Goal: Task Accomplishment & Management: Manage account settings

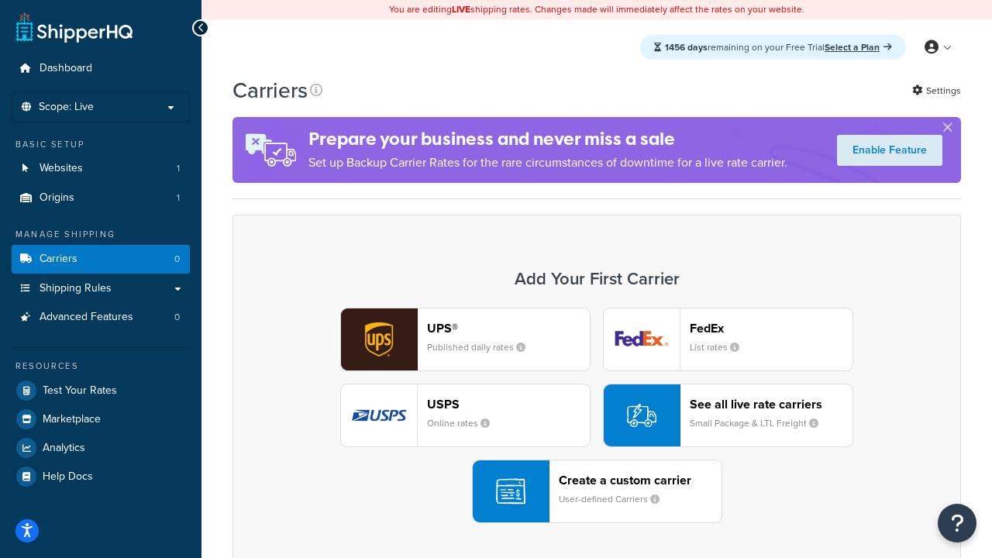
click at [597, 416] on div "UPS® Published daily rates FedEx List rates USPS Online rates See all live rate…" at bounding box center [597, 416] width 696 height 216
click at [771, 328] on header "FedEx" at bounding box center [771, 328] width 163 height 15
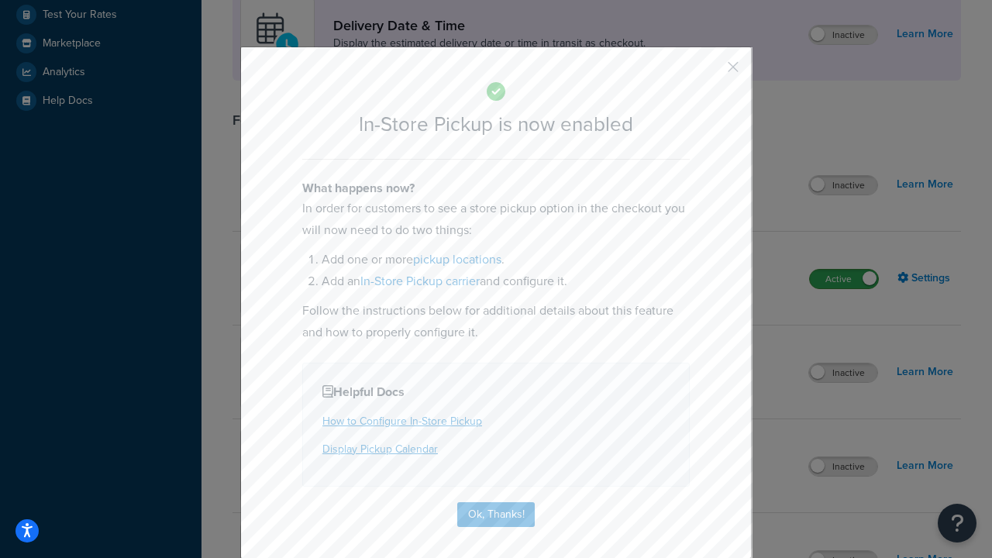
scroll to position [435, 0]
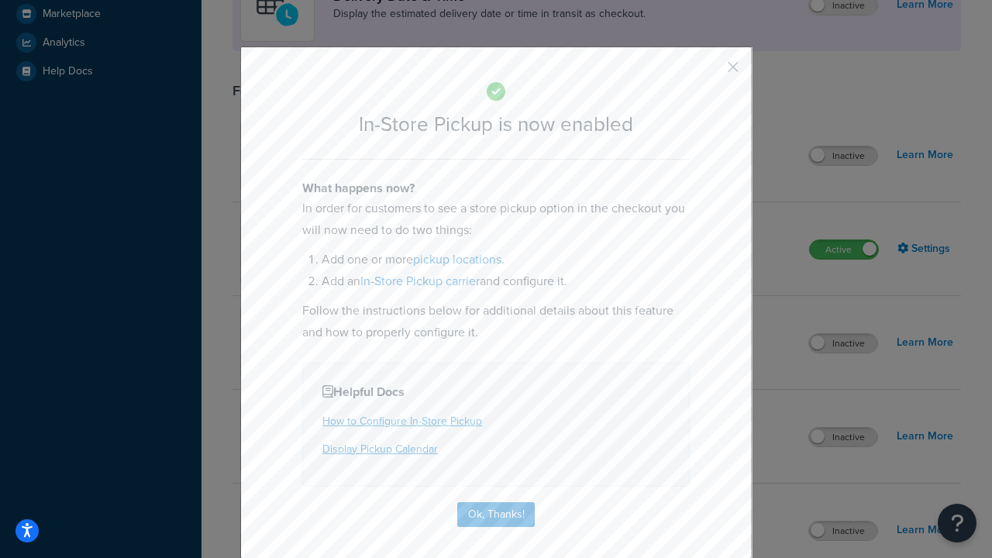
click at [710, 72] on button "button" at bounding box center [711, 73] width 4 height 4
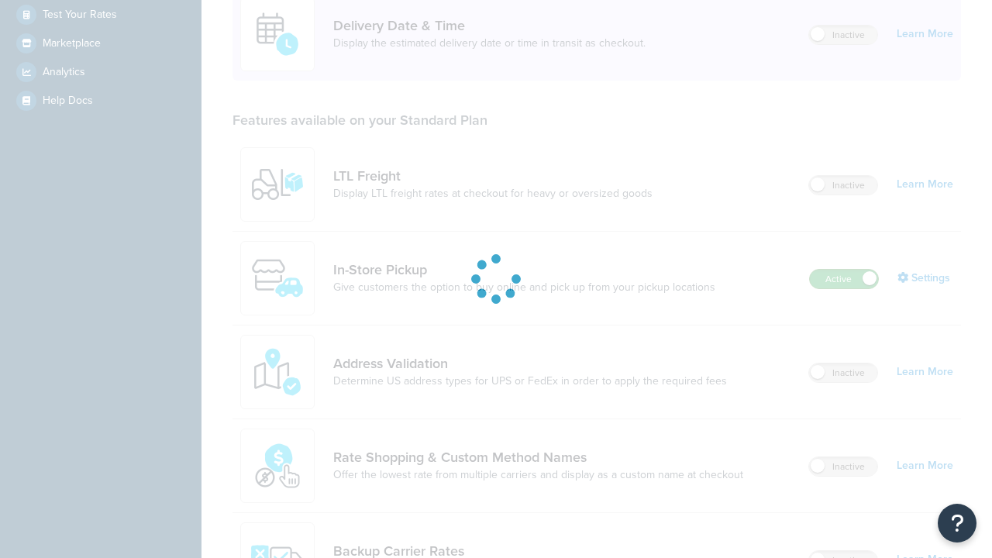
click at [844, 270] on label "Active" at bounding box center [844, 279] width 68 height 19
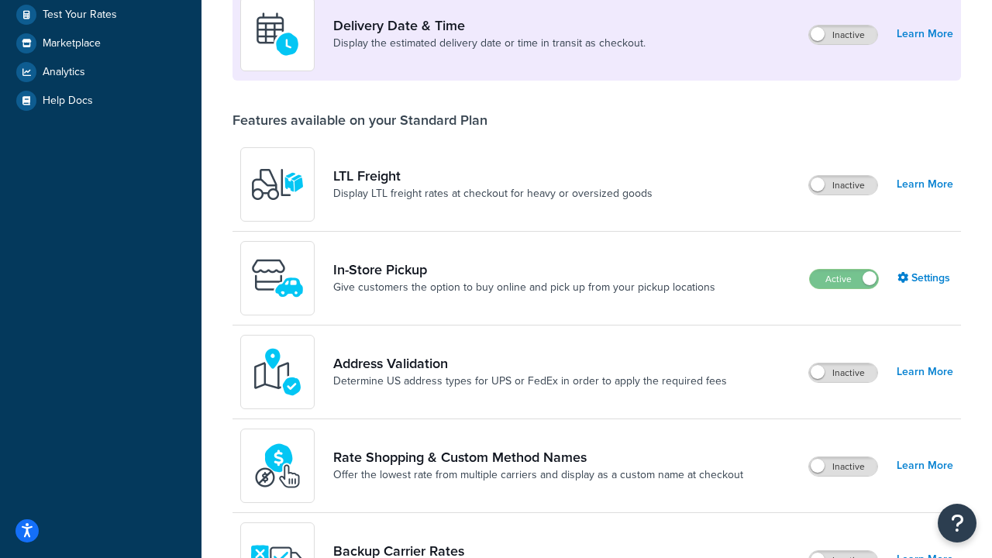
scroll to position [675, 0]
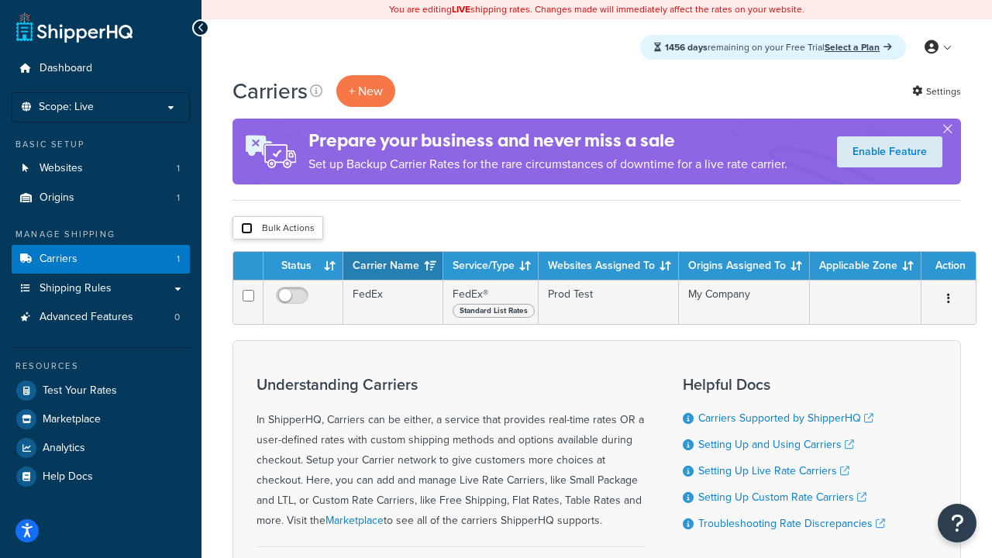
click at [247, 229] on input "checkbox" at bounding box center [247, 228] width 12 height 12
checkbox input "true"
click at [0, 0] on button "Delete" at bounding box center [0, 0] width 0 height 0
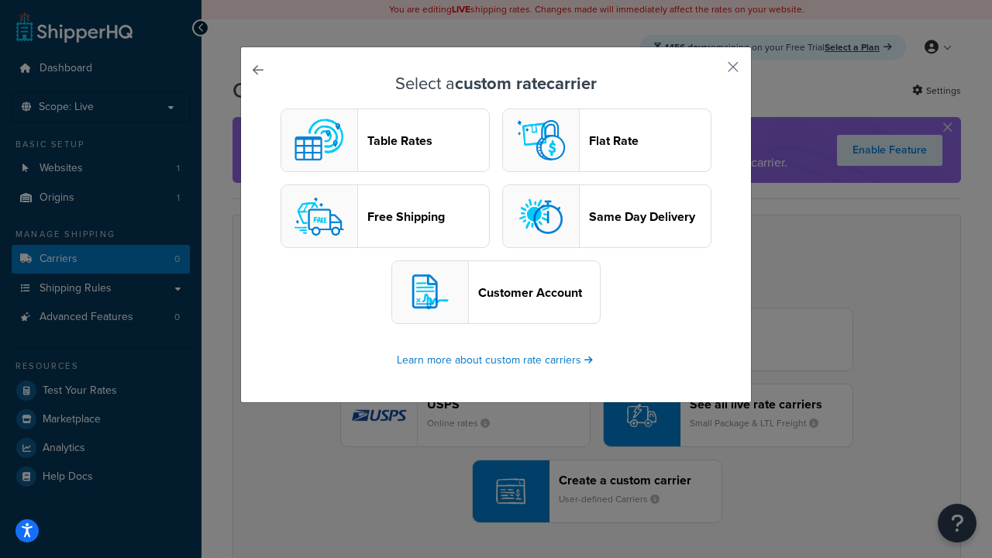
click at [385, 140] on header "Table Rates" at bounding box center [428, 140] width 122 height 15
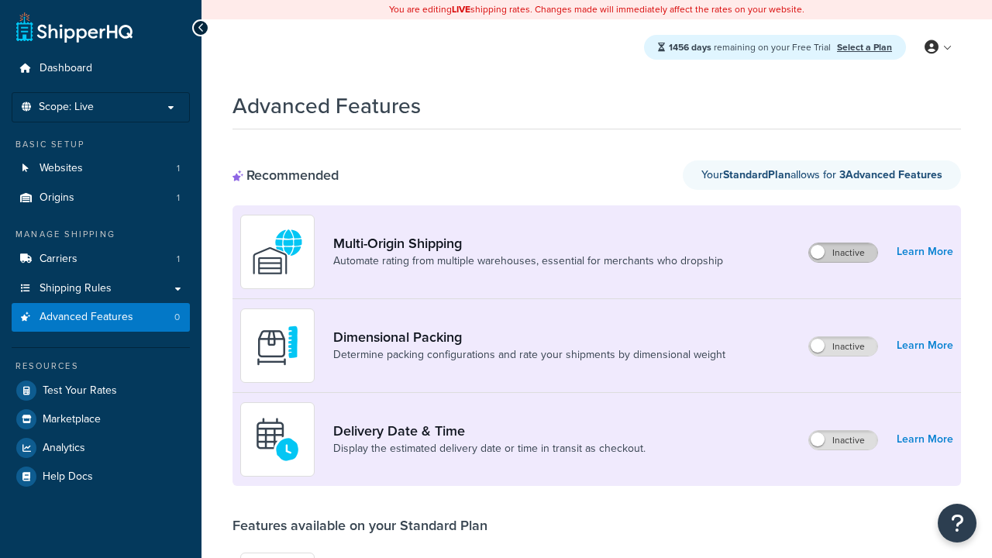
click at [843, 253] on label "Inactive" at bounding box center [843, 252] width 68 height 19
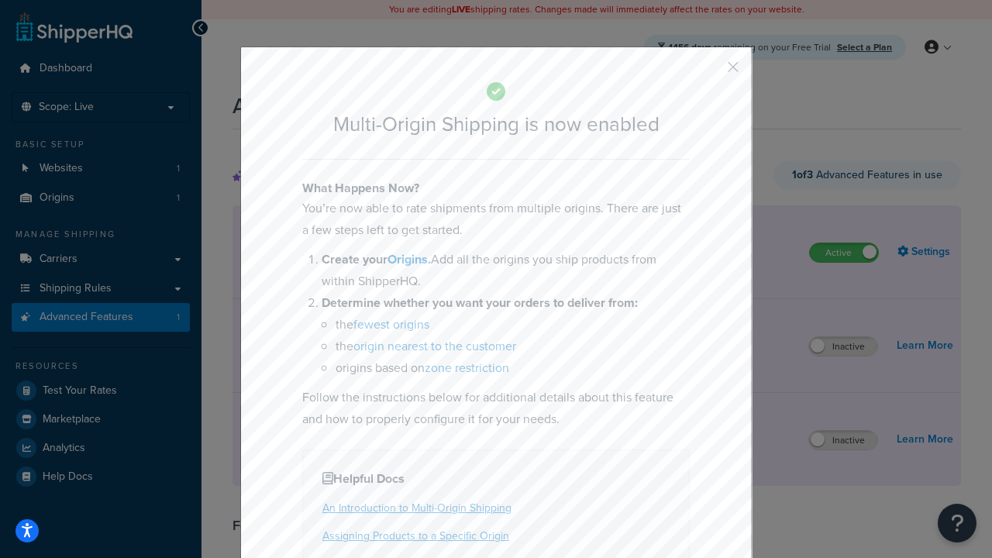
click at [710, 72] on button "button" at bounding box center [711, 73] width 4 height 4
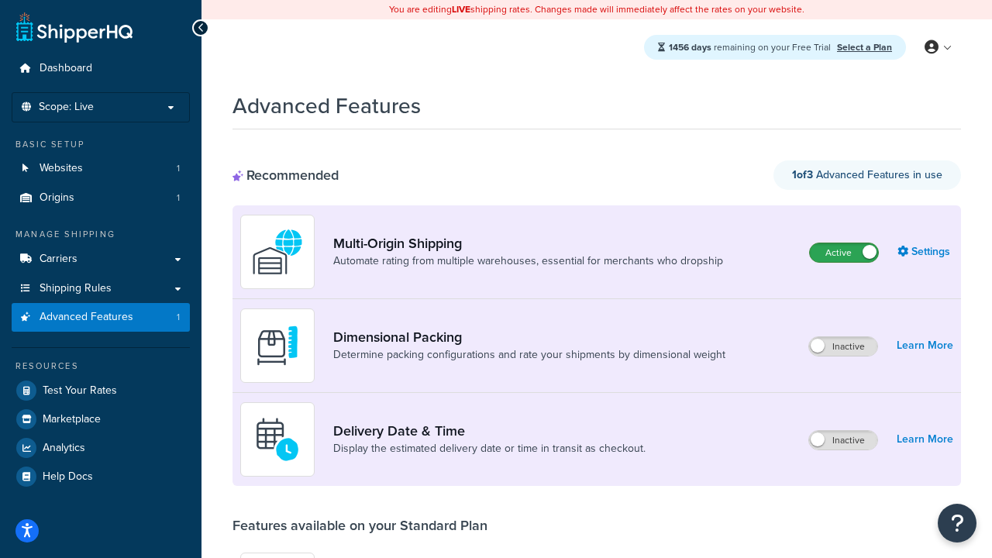
click at [844, 243] on label "Active" at bounding box center [844, 252] width 68 height 19
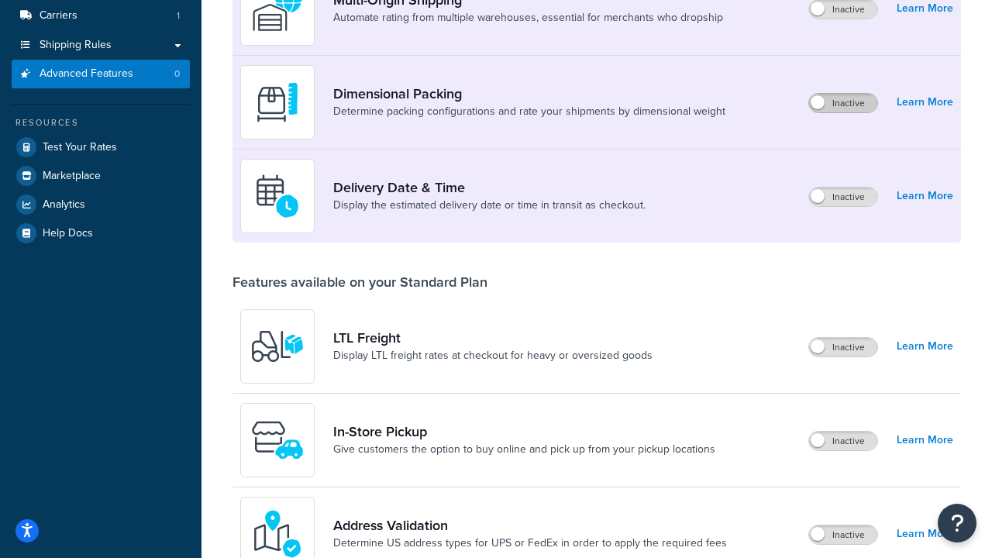
click at [843, 103] on label "Inactive" at bounding box center [843, 103] width 68 height 19
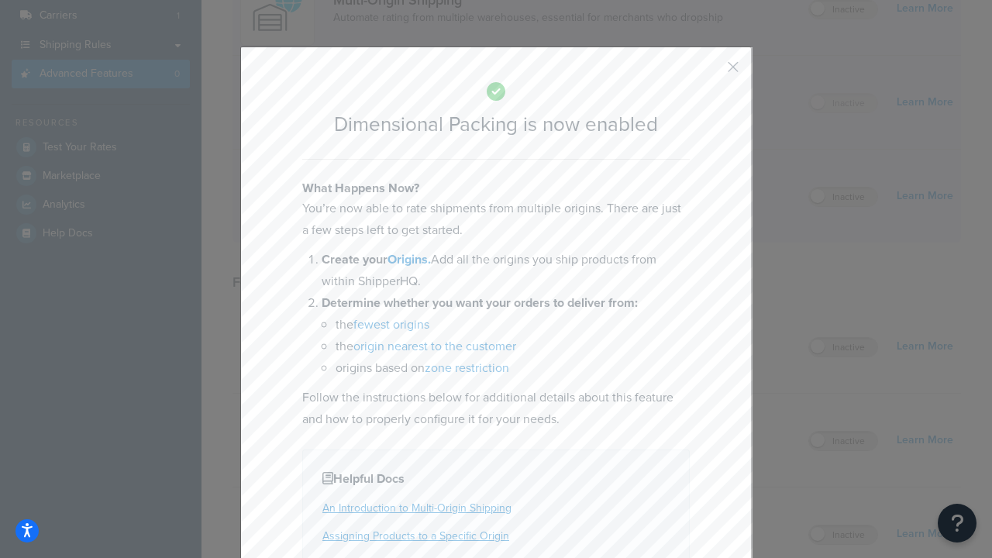
click at [710, 72] on button "button" at bounding box center [711, 73] width 4 height 4
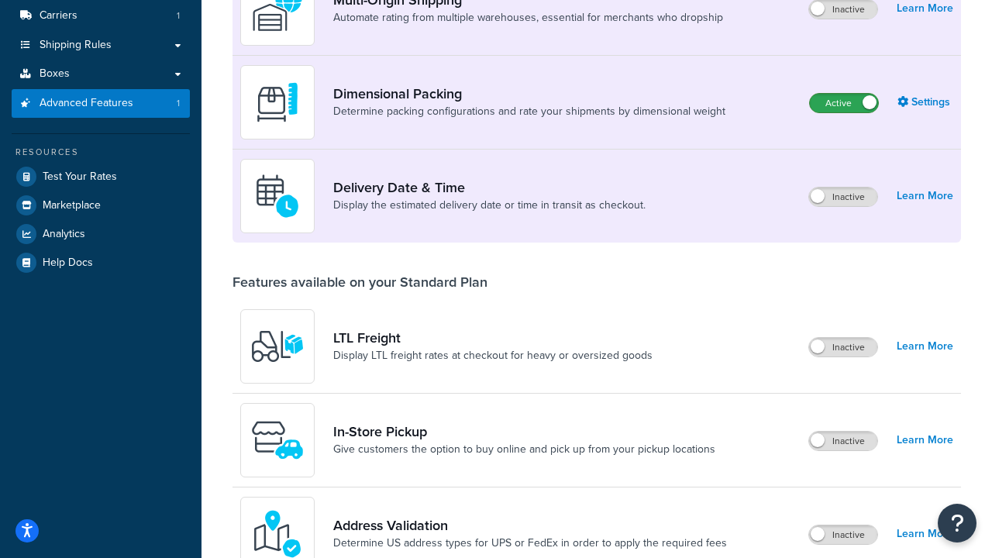
click at [844, 94] on label "Active" at bounding box center [844, 103] width 68 height 19
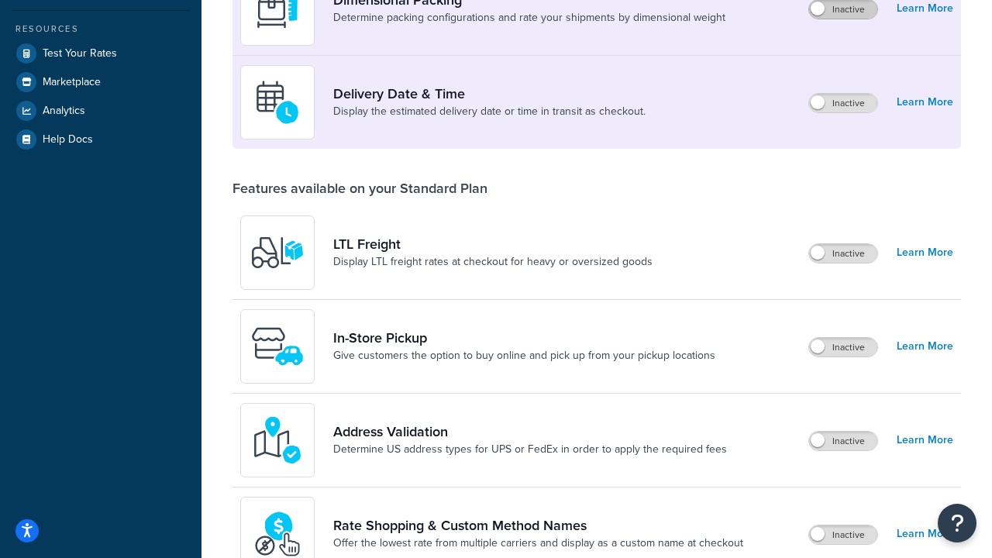
scroll to position [308, 0]
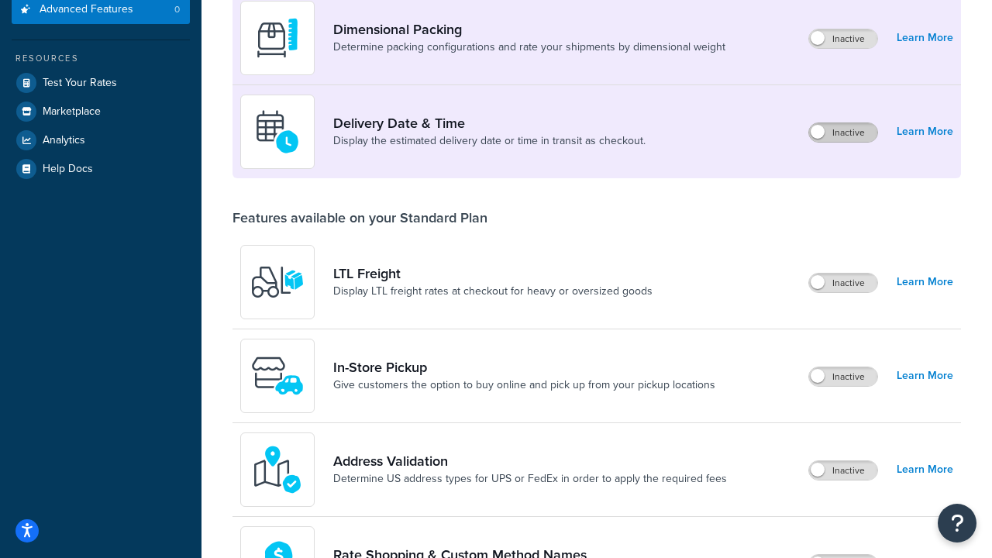
click at [843, 133] on label "Inactive" at bounding box center [843, 132] width 68 height 19
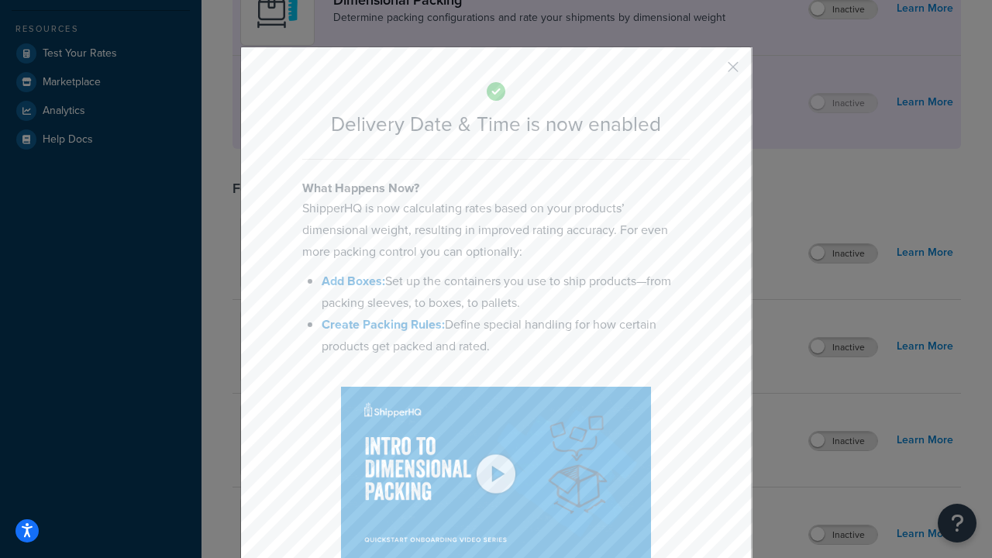
click at [710, 72] on button "button" at bounding box center [711, 73] width 4 height 4
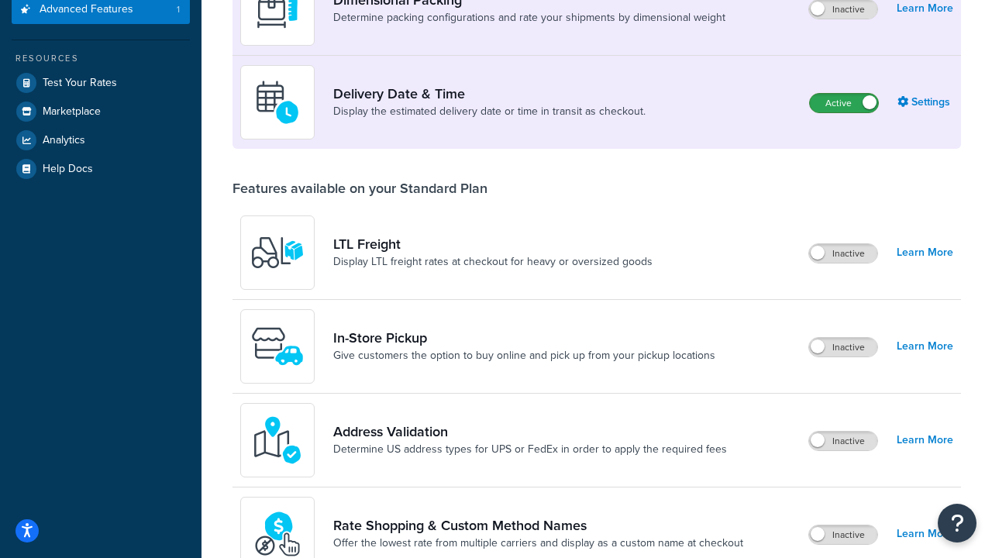
click at [844, 94] on label "Active" at bounding box center [844, 103] width 68 height 19
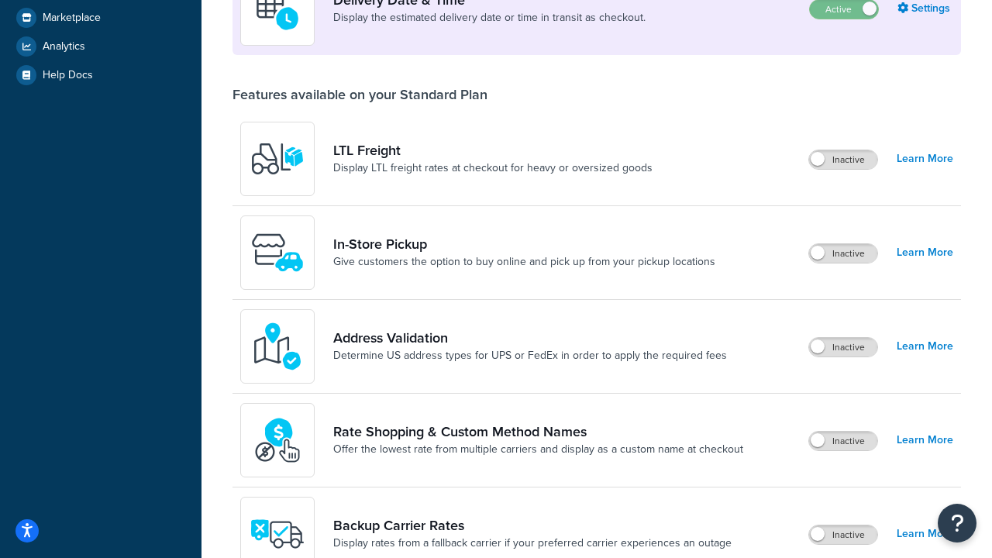
scroll to position [402, 0]
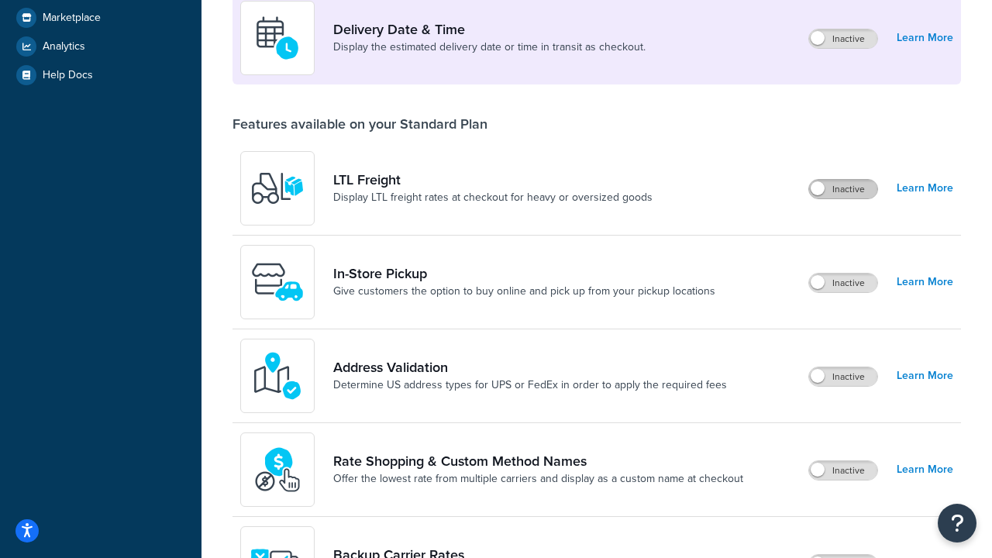
click at [843, 189] on label "Inactive" at bounding box center [843, 189] width 68 height 19
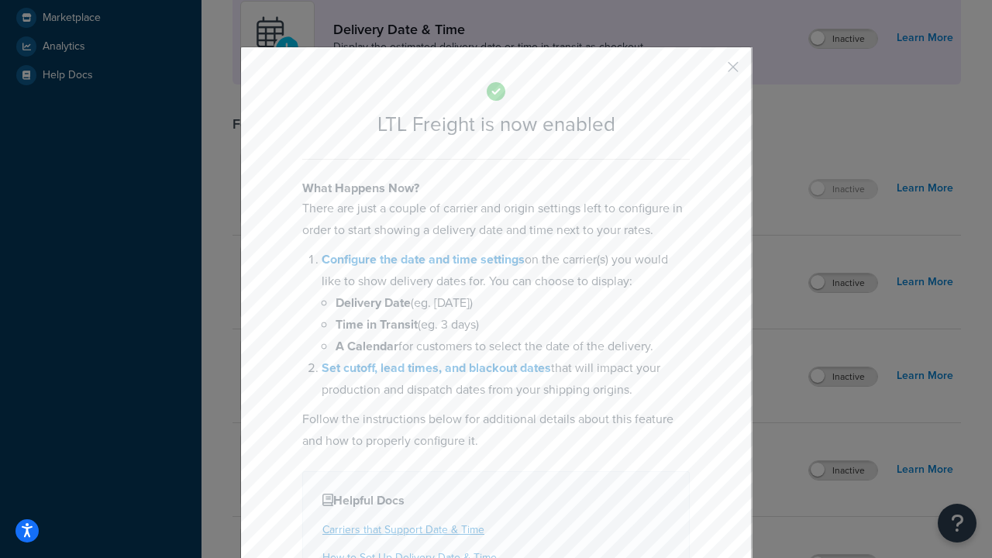
click at [710, 72] on button "button" at bounding box center [711, 73] width 4 height 4
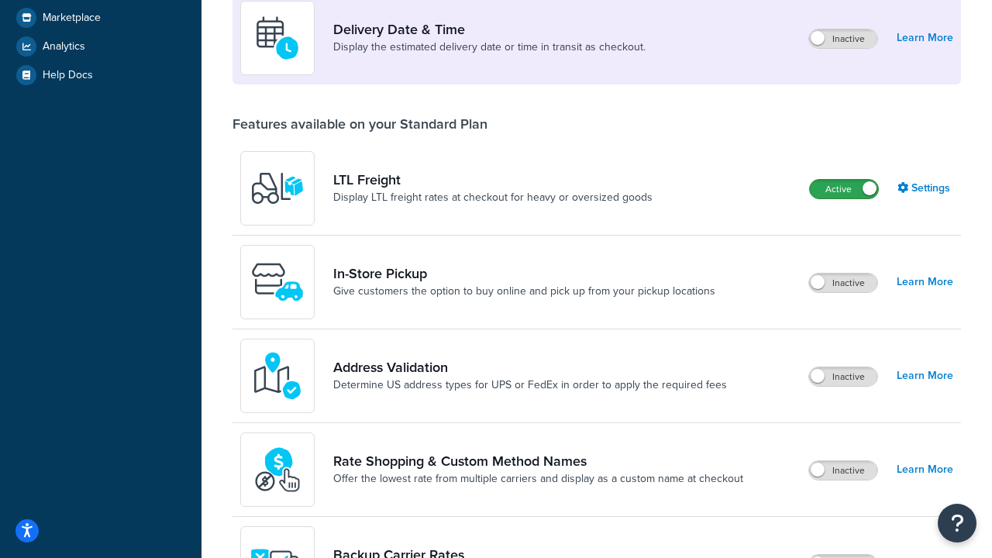
click at [844, 198] on label "Active" at bounding box center [844, 189] width 68 height 19
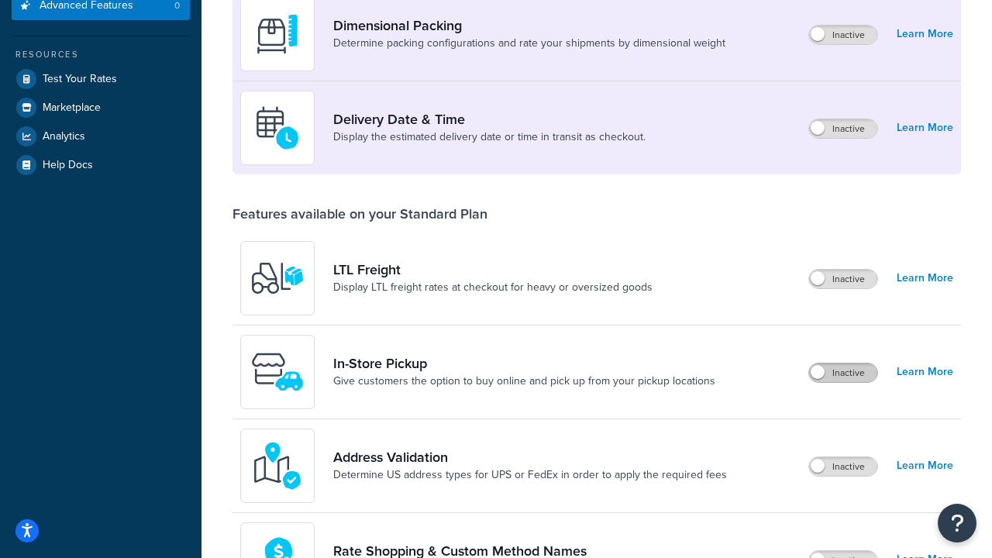
click at [843, 373] on label "Inactive" at bounding box center [843, 373] width 68 height 19
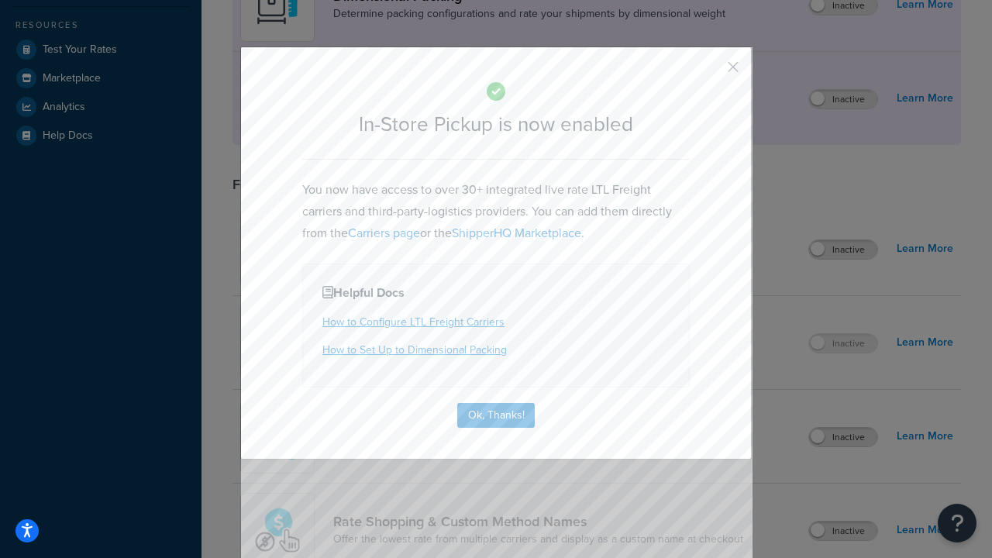
click at [710, 72] on button "button" at bounding box center [711, 73] width 4 height 4
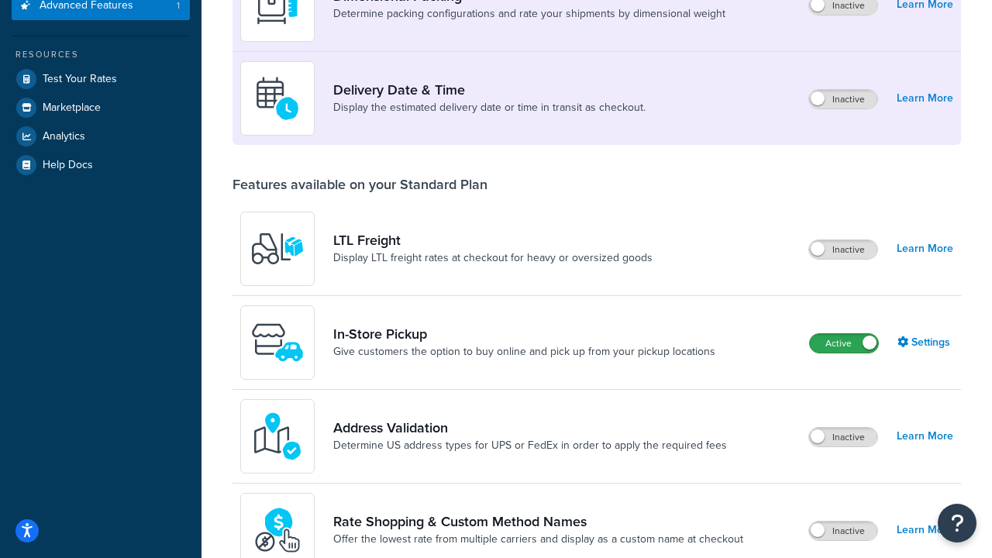
click at [844, 334] on label "Active" at bounding box center [844, 343] width 68 height 19
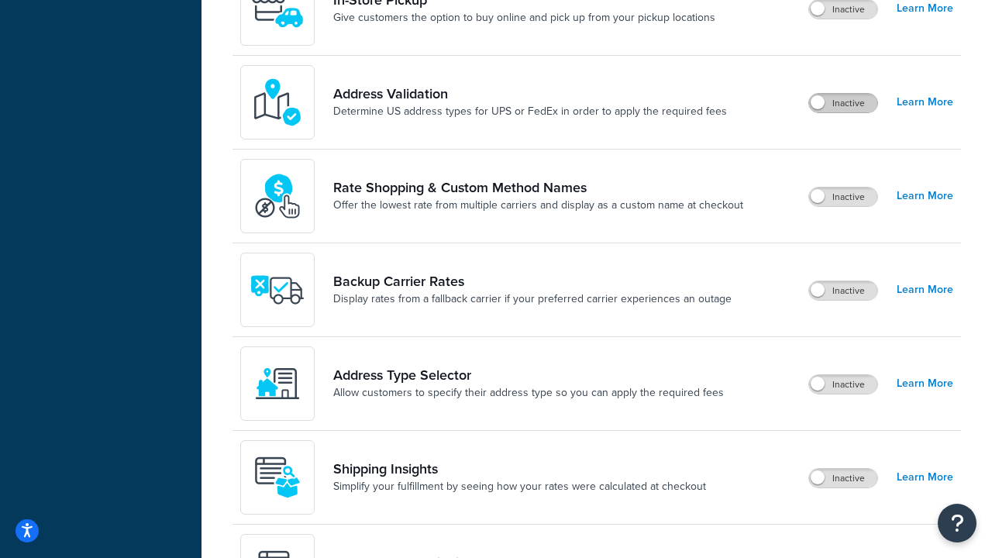
click at [843, 103] on label "Inactive" at bounding box center [843, 103] width 68 height 19
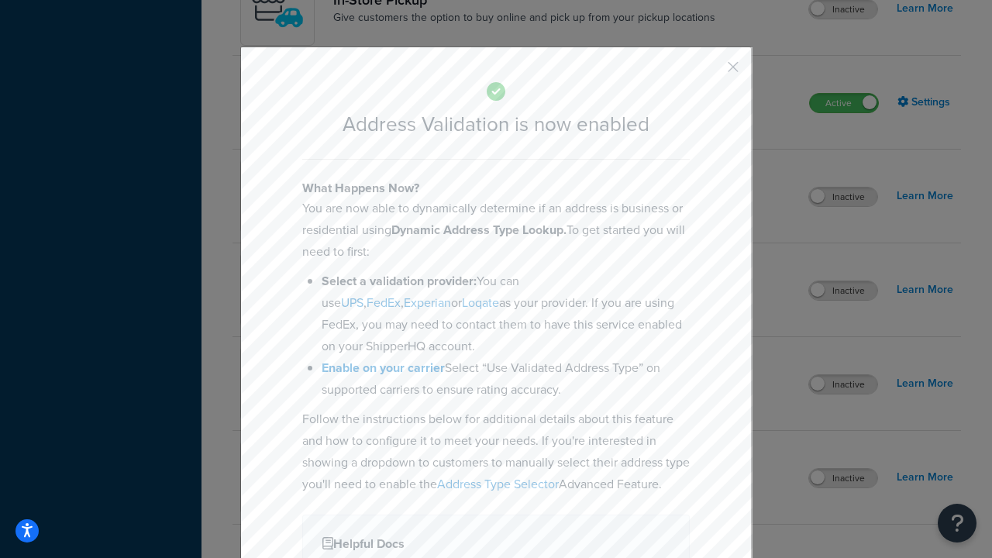
click at [710, 71] on button "button" at bounding box center [711, 73] width 4 height 4
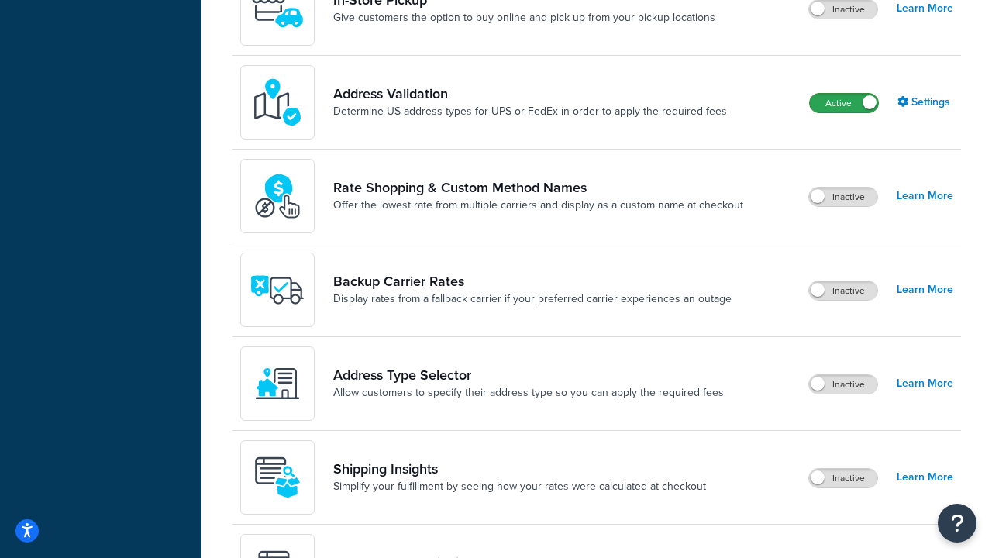
click at [844, 112] on label "Active" at bounding box center [844, 103] width 68 height 19
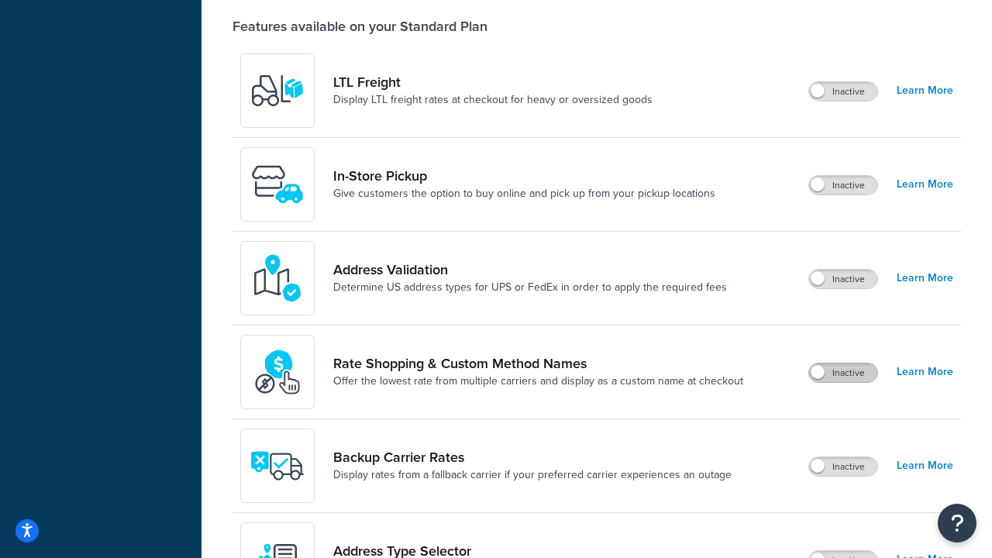
click at [843, 373] on label "Inactive" at bounding box center [843, 373] width 68 height 19
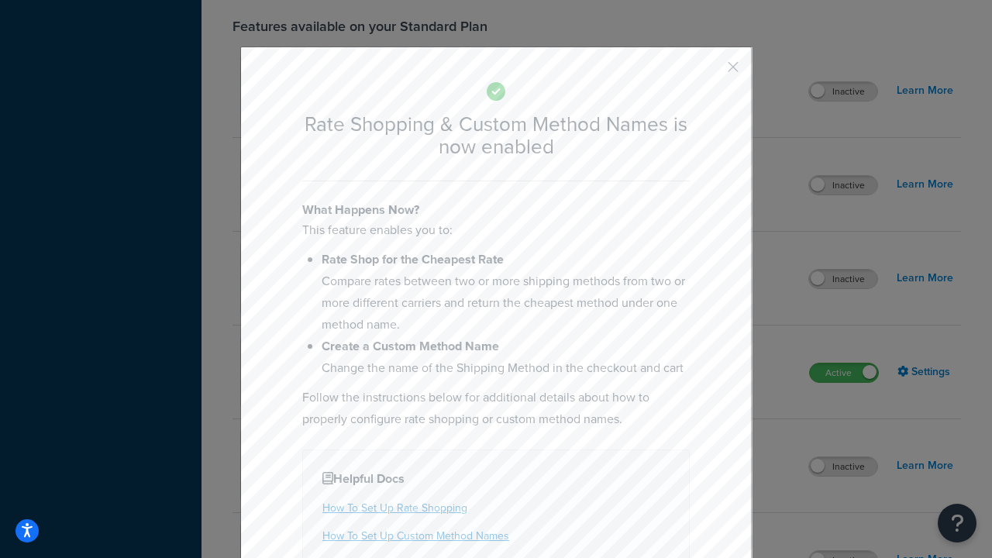
click at [710, 72] on button "button" at bounding box center [711, 73] width 4 height 4
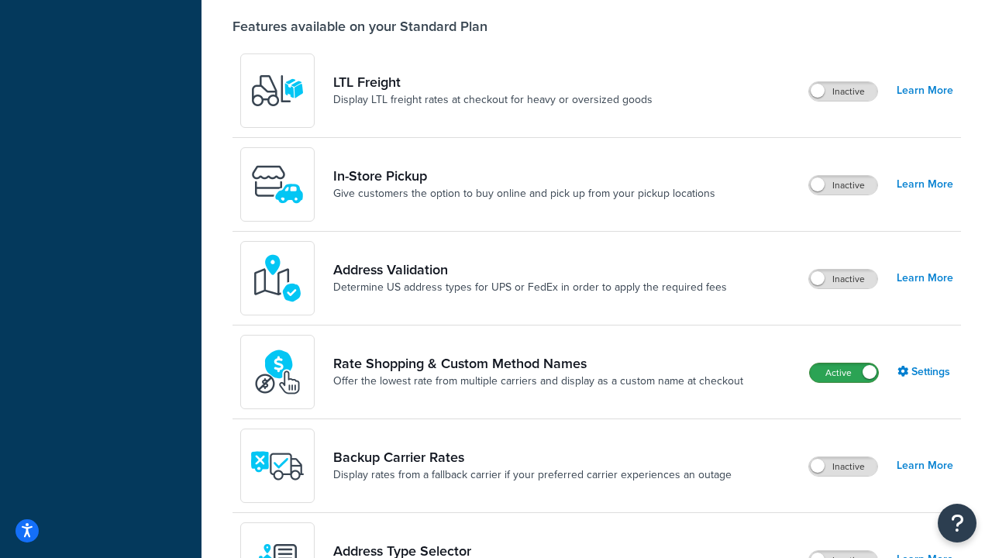
click at [844, 364] on label "Active" at bounding box center [844, 373] width 68 height 19
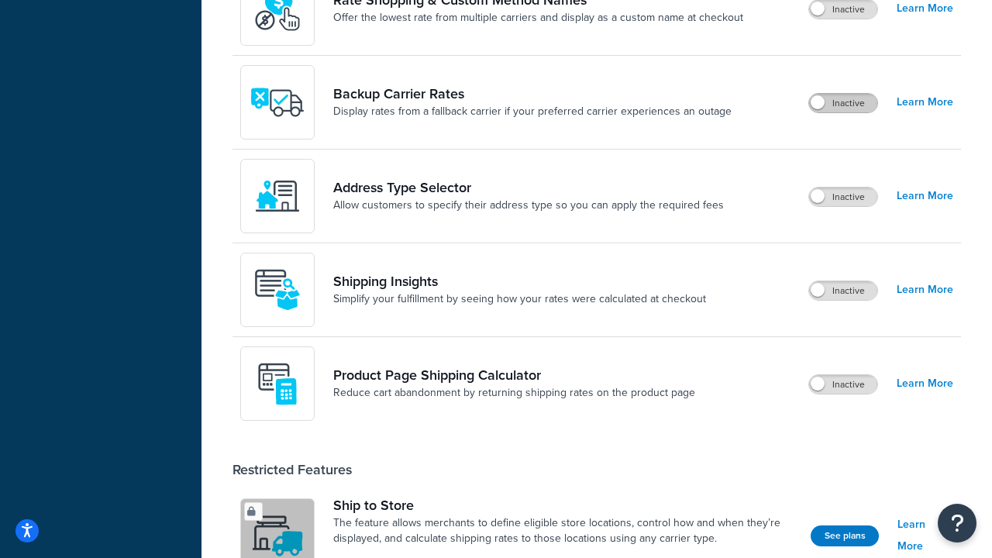
click at [843, 103] on label "Inactive" at bounding box center [843, 103] width 68 height 19
